Goal: Task Accomplishment & Management: Complete application form

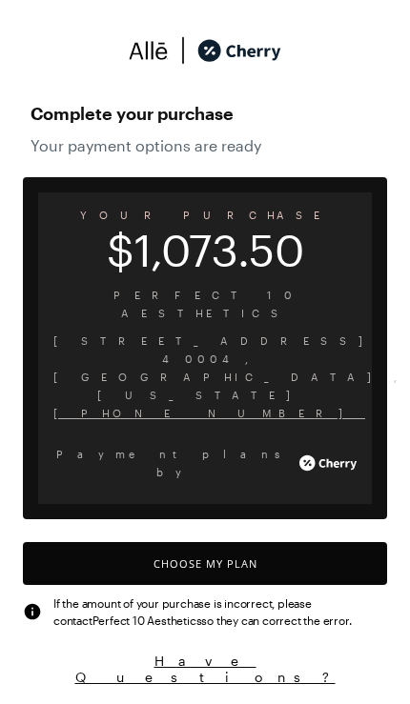
click at [273, 542] on button "Choose My Plan" at bounding box center [205, 563] width 364 height 43
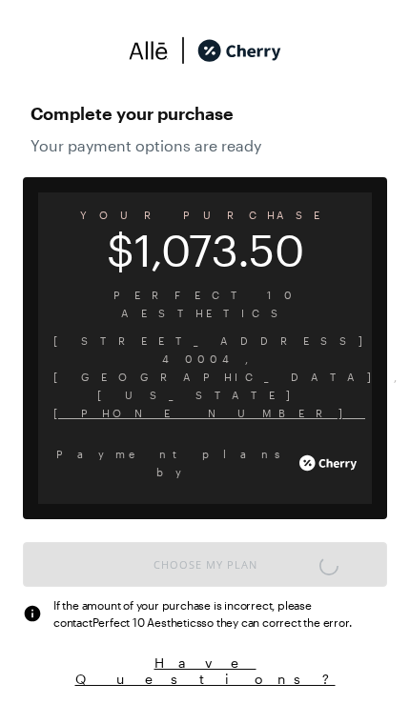
scroll to position [1575, 0]
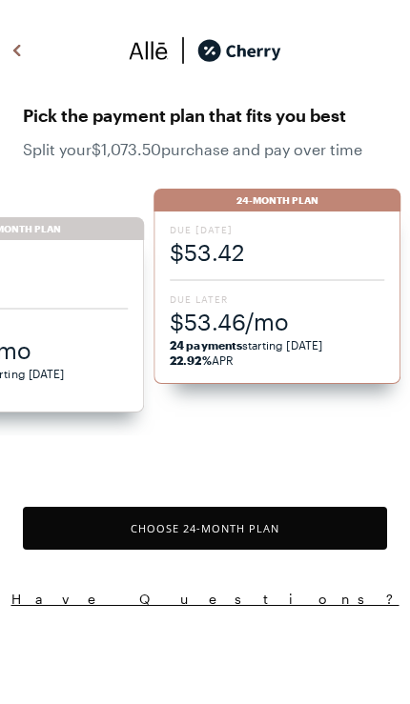
click at [246, 341] on span "24 payments starting [DATE]" at bounding box center [246, 344] width 152 height 13
click at [257, 539] on button "Choose 24 -Month Plan" at bounding box center [205, 528] width 364 height 43
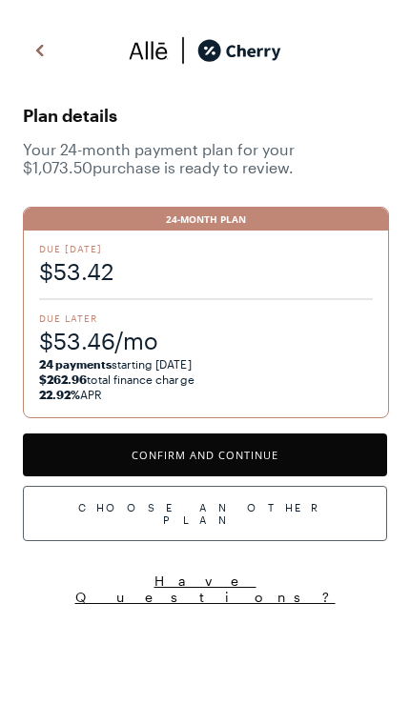
click at [240, 468] on button "Confirm and Continue" at bounding box center [205, 455] width 364 height 43
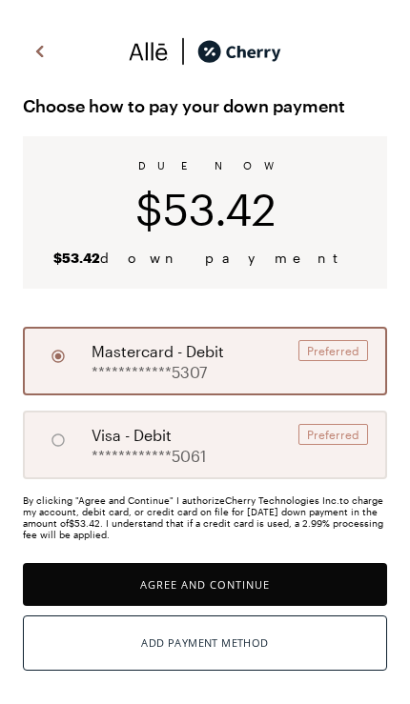
click at [261, 591] on button "Agree and Continue" at bounding box center [205, 584] width 364 height 43
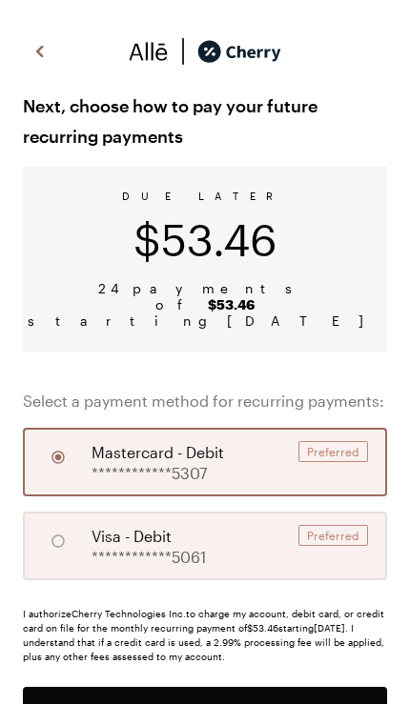
click at [209, 455] on div "**********" at bounding box center [157, 462] width 132 height 42
click at [287, 699] on button "Agree and Continue" at bounding box center [205, 708] width 364 height 43
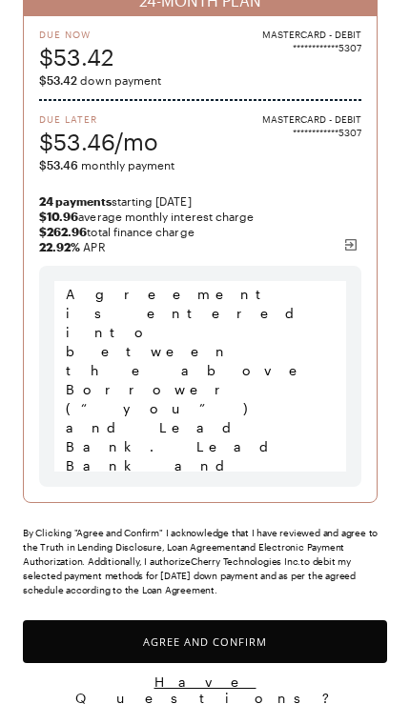
scroll to position [204, 0]
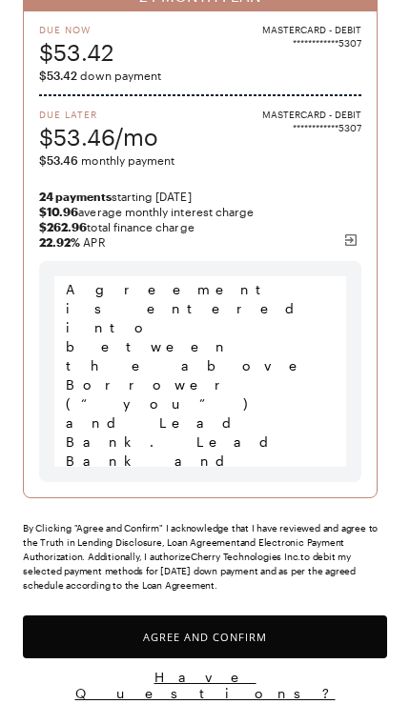
click at [236, 650] on button "Agree and Confirm" at bounding box center [205, 637] width 364 height 43
